Goal: Task Accomplishment & Management: Manage account settings

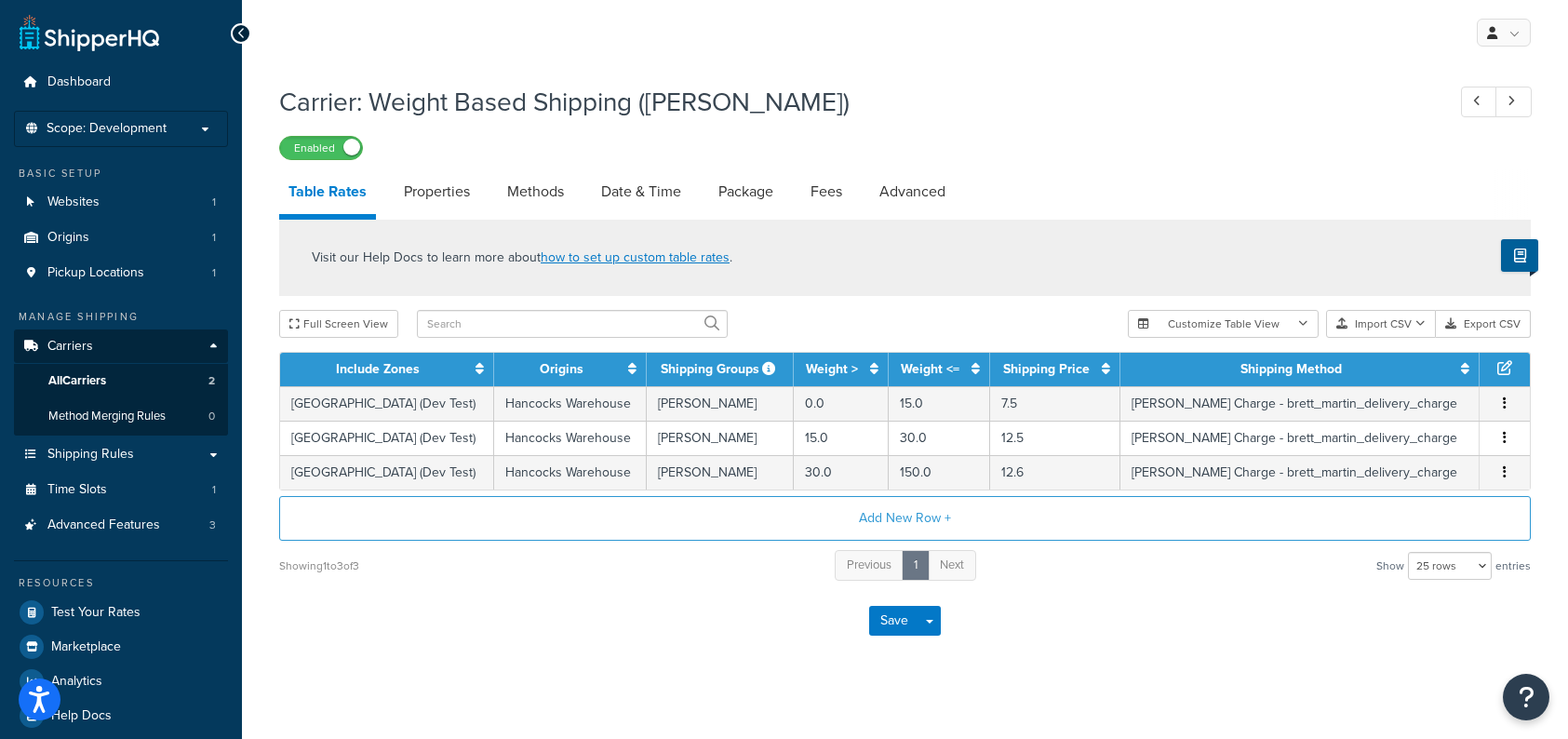
select select "25"
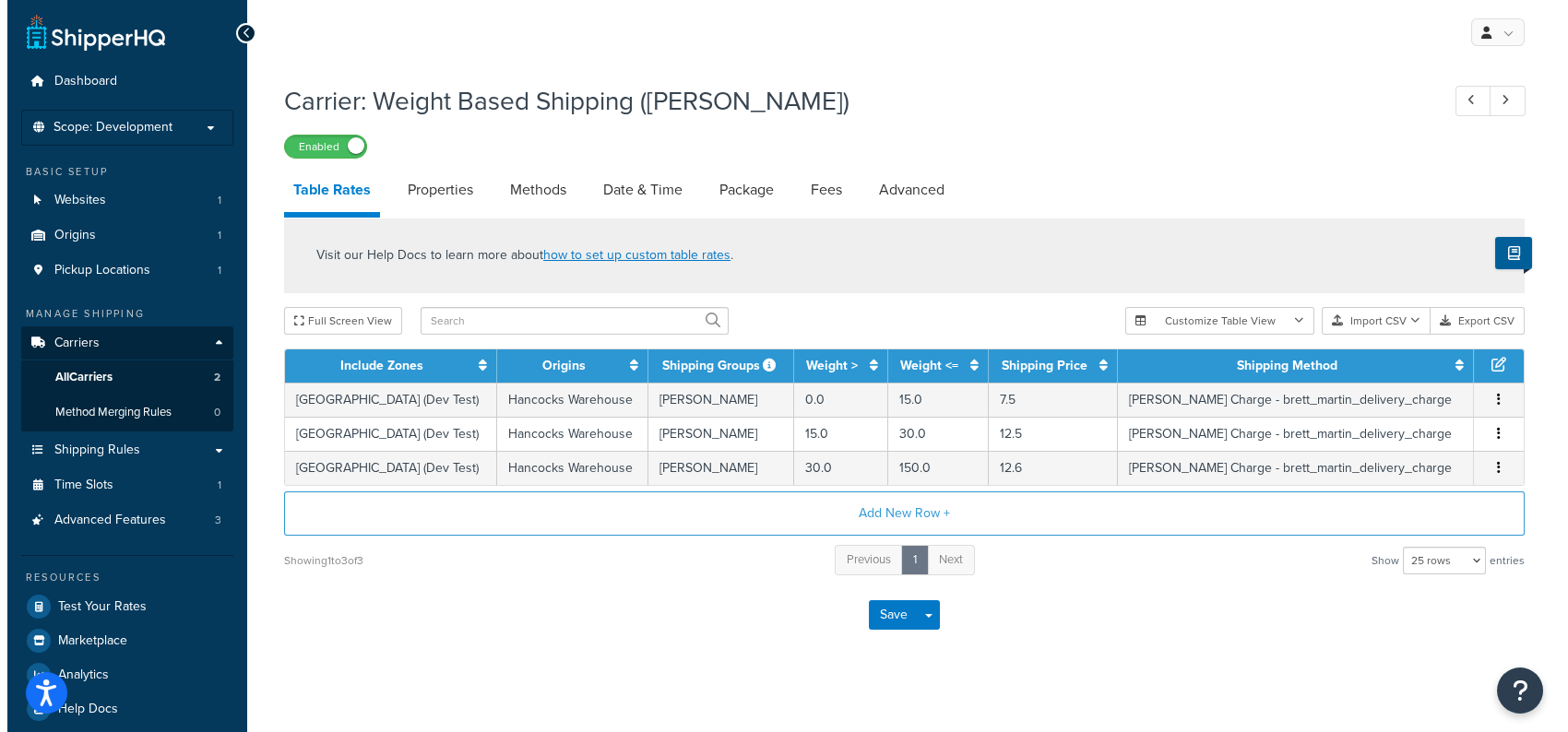
scroll to position [16, 0]
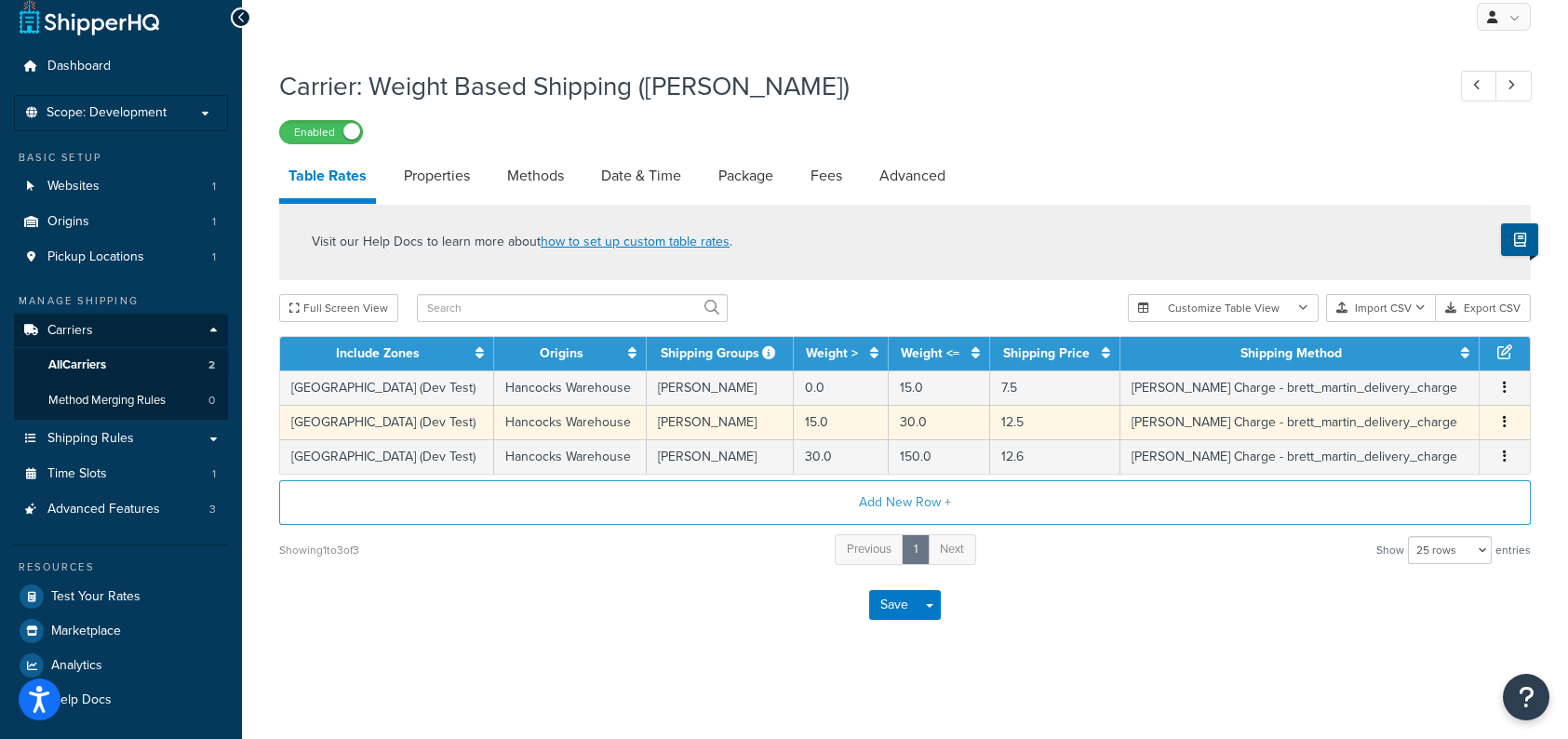
click at [1503, 423] on icon "button" at bounding box center [1505, 421] width 4 height 13
click at [1415, 381] on div "Edit" at bounding box center [1411, 383] width 132 height 38
click at [1391, 382] on div "Edit" at bounding box center [1411, 383] width 132 height 38
click at [1361, 379] on icon at bounding box center [1362, 382] width 13 height 13
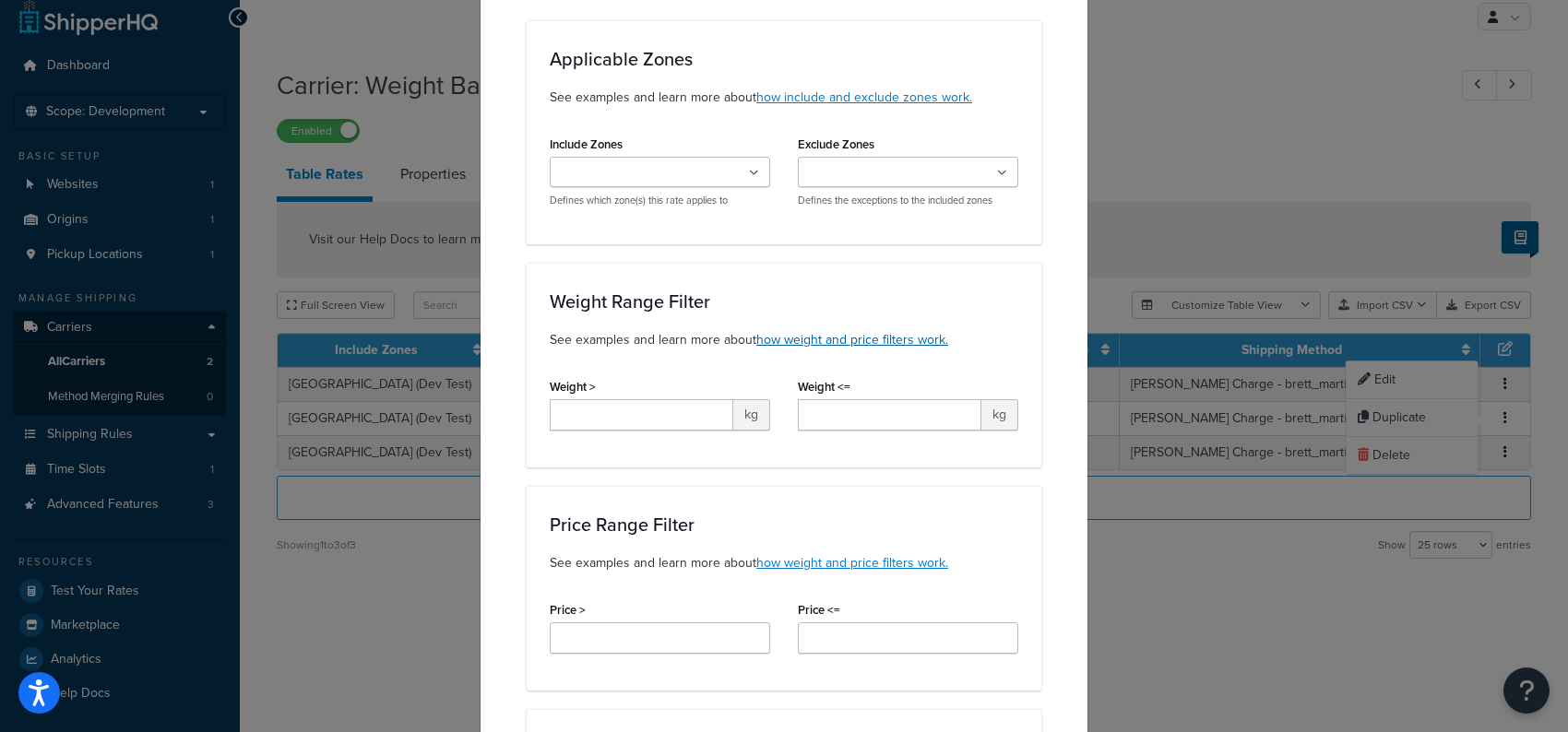
scroll to position [0, 0]
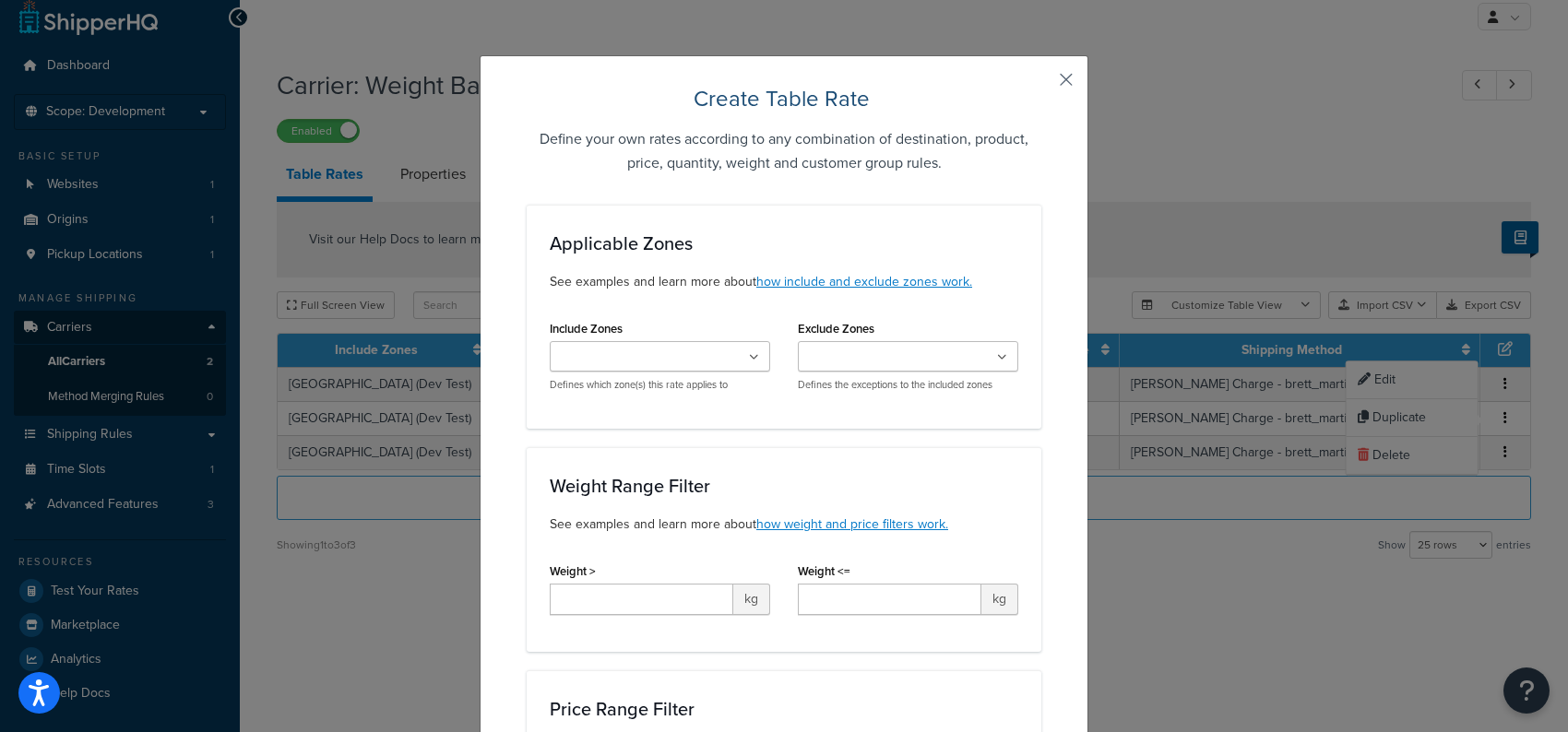
click at [1041, 84] on button "button" at bounding box center [1039, 86] width 5 height 5
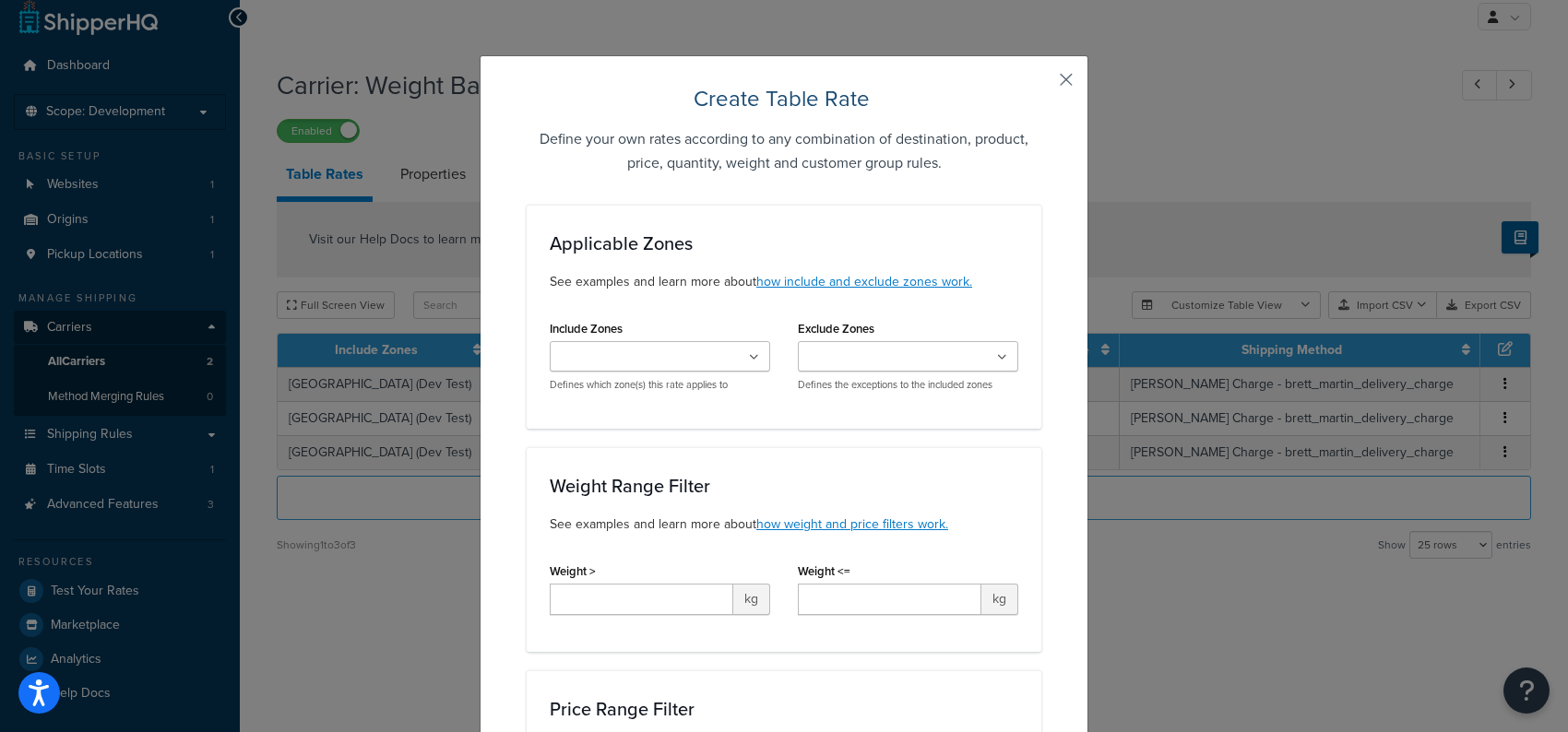
click at [1041, 84] on button "button" at bounding box center [1039, 86] width 5 height 5
click at [1257, 144] on div "Create Table Rate Define your own rates according to any combination of destina…" at bounding box center [784, 366] width 1568 height 732
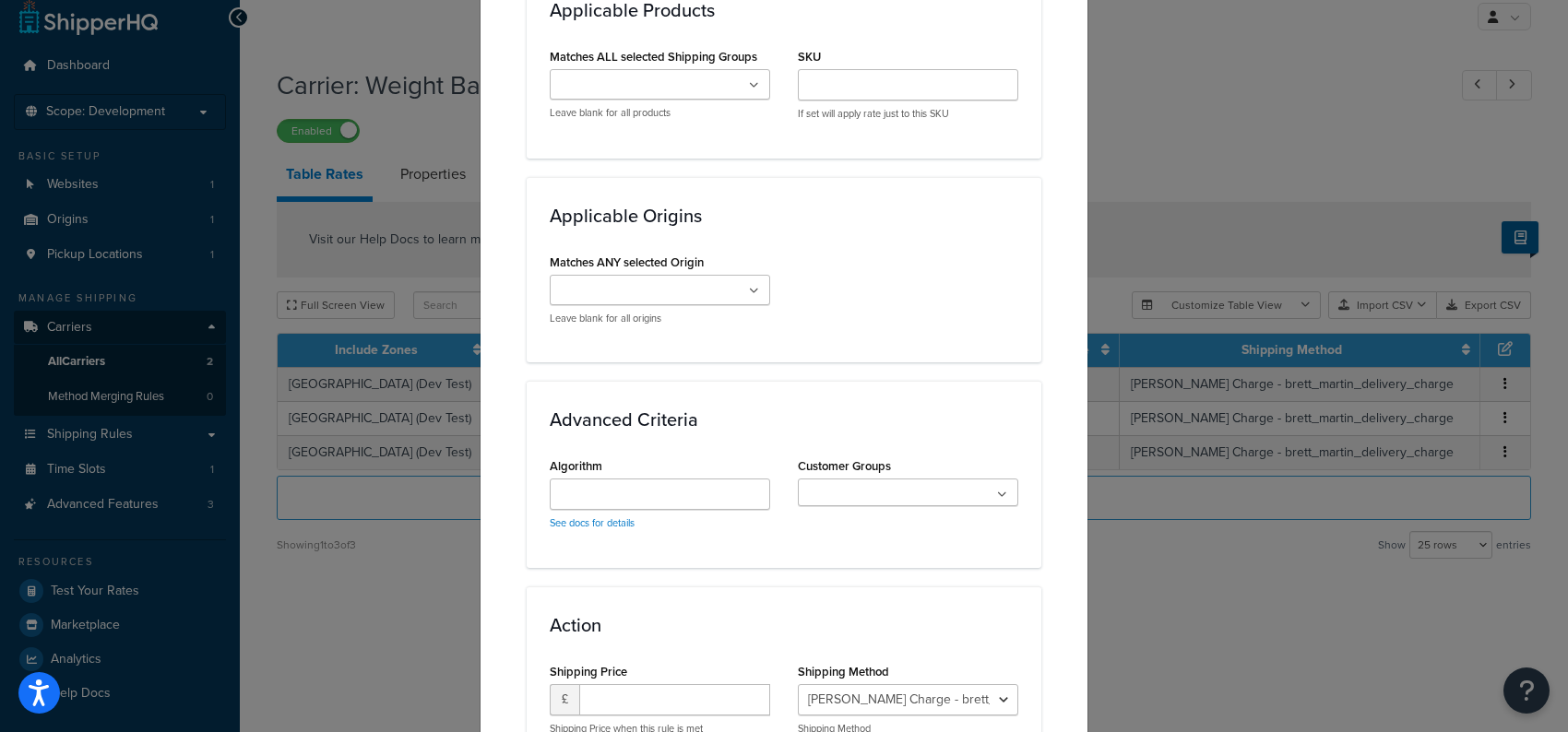
scroll to position [1281, 0]
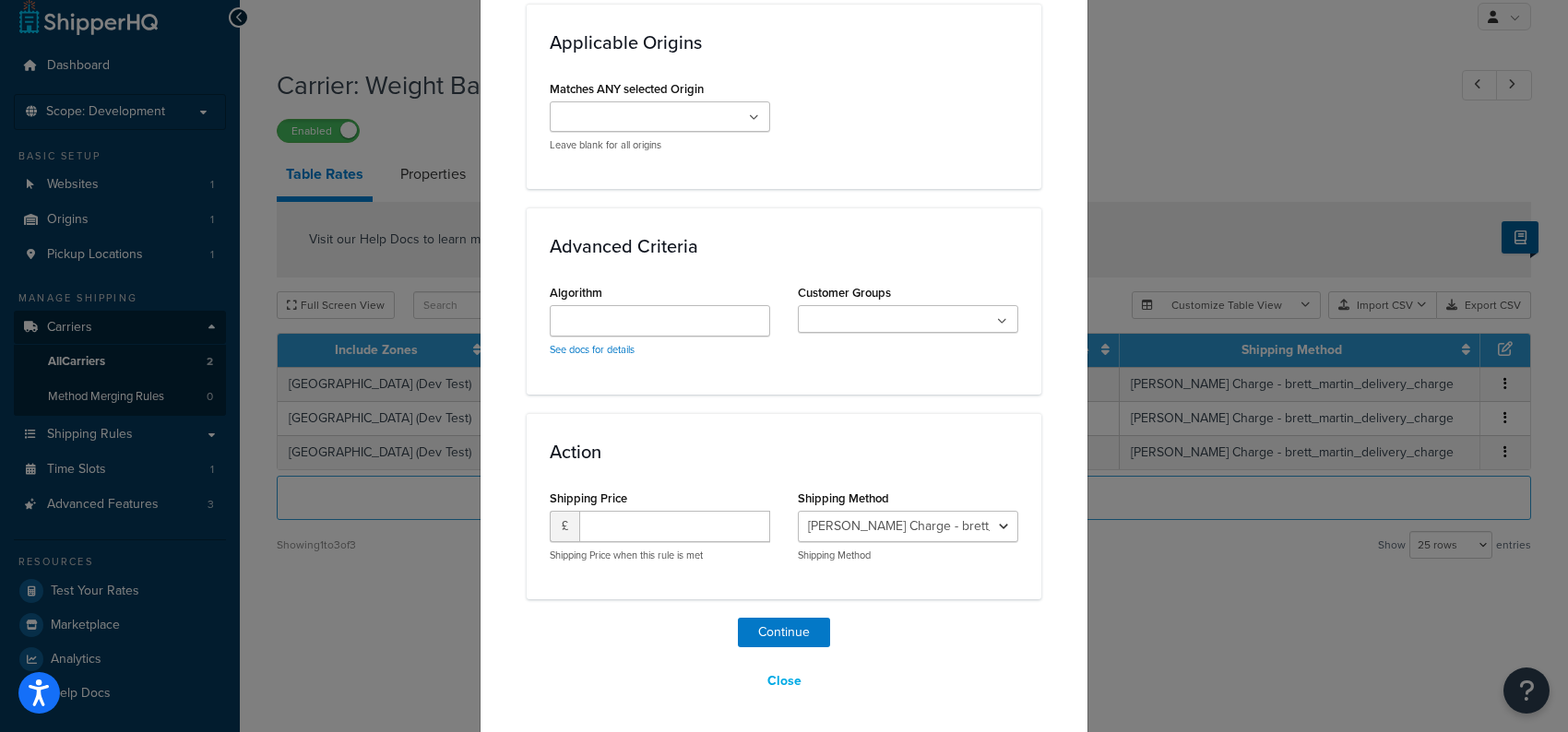
click at [1248, 673] on div "Create Table Rate Define your own rates according to any combination of destina…" at bounding box center [784, 366] width 1568 height 732
drag, startPoint x: 786, startPoint y: 674, endPoint x: 828, endPoint y: 680, distance: 42.4
click at [786, 674] on button "Close" at bounding box center [784, 682] width 58 height 32
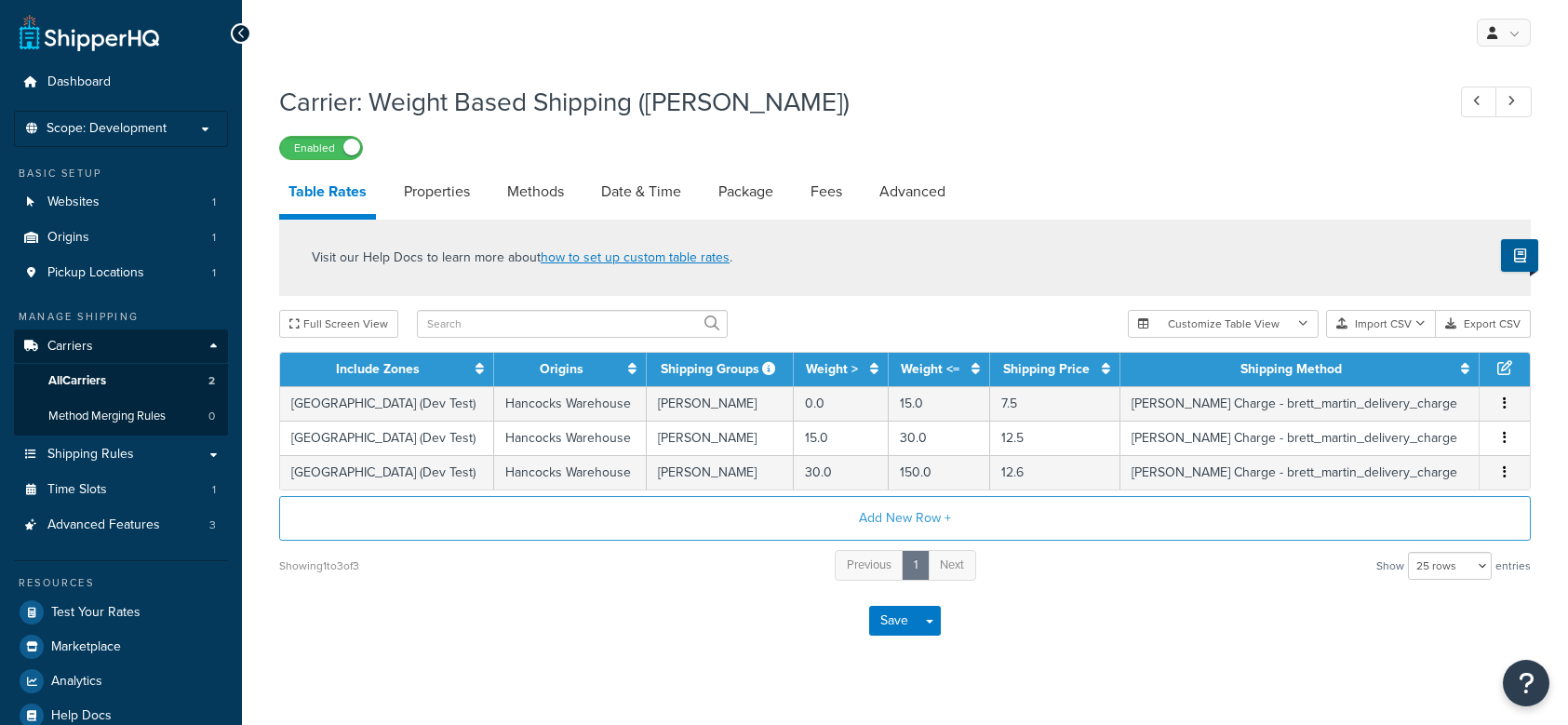
select select "25"
